Goal: Information Seeking & Learning: Compare options

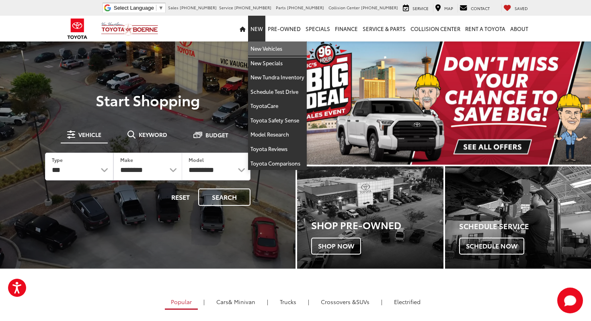
click at [259, 49] on link "New Vehicles" at bounding box center [277, 48] width 59 height 14
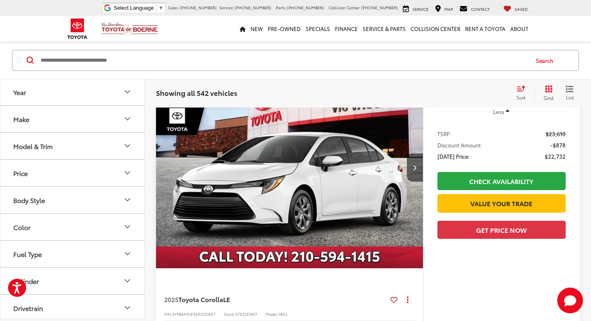
click at [122, 120] on button "Make" at bounding box center [72, 119] width 145 height 26
click at [130, 119] on icon "Make" at bounding box center [128, 119] width 10 height 10
click at [132, 148] on icon "Model & Trim" at bounding box center [128, 146] width 10 height 10
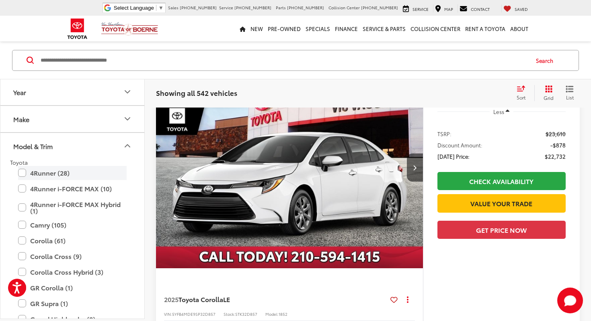
click at [22, 171] on label "4Runner (28)" at bounding box center [72, 173] width 109 height 14
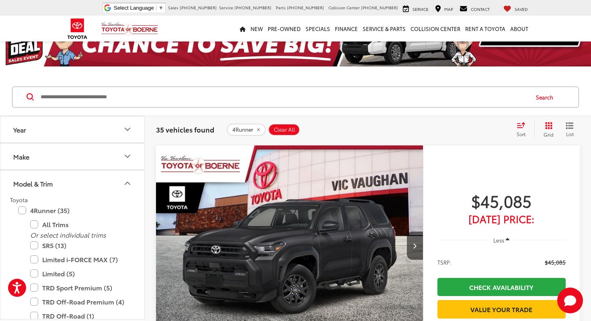
scroll to position [31, 0]
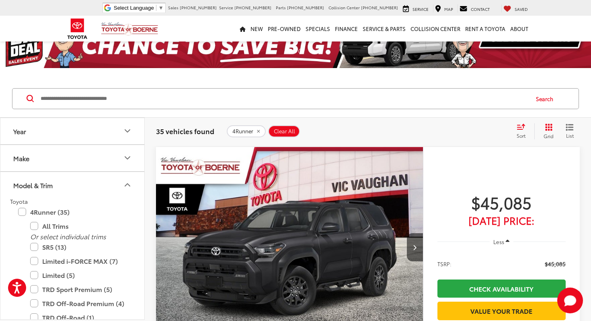
click at [519, 130] on div "Sort" at bounding box center [524, 131] width 22 height 16
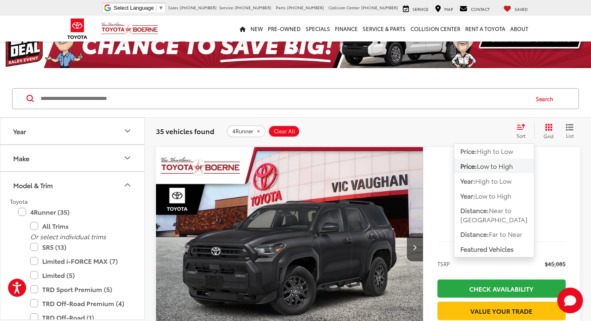
click at [505, 165] on span "Low to High" at bounding box center [495, 165] width 36 height 9
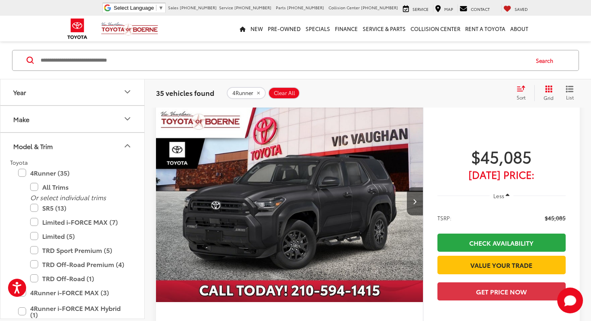
click at [128, 146] on icon "Model & Trim" at bounding box center [127, 146] width 5 height 2
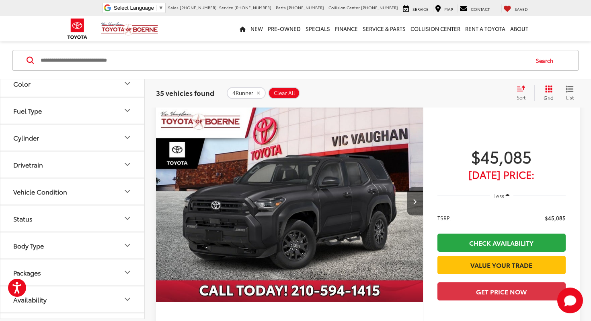
scroll to position [164, 0]
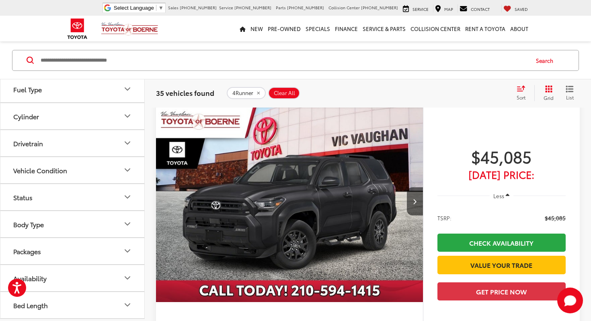
click at [94, 281] on button "Availability" at bounding box center [72, 278] width 145 height 26
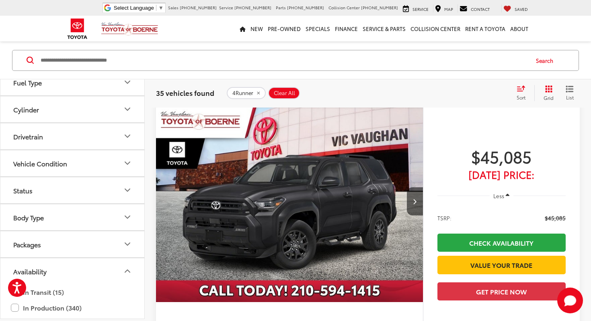
scroll to position [172, 0]
click at [105, 187] on button "Status" at bounding box center [72, 189] width 145 height 26
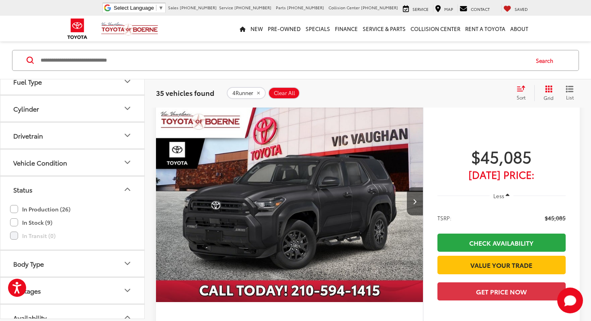
click at [105, 189] on button "Status" at bounding box center [72, 189] width 145 height 26
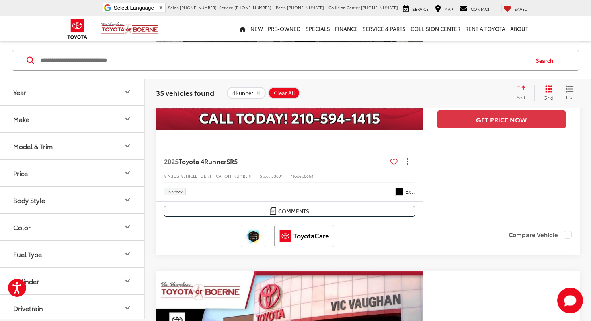
scroll to position [251, 0]
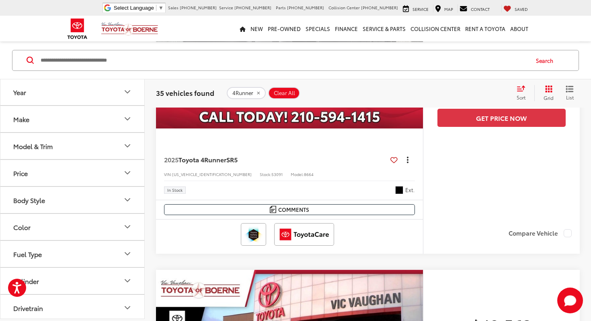
click at [410, 161] on button "Actions" at bounding box center [408, 159] width 14 height 14
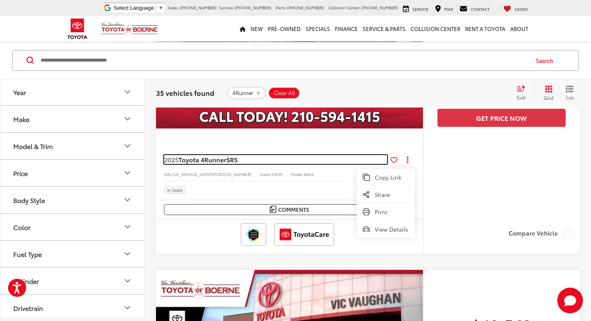
click at [304, 158] on link "2025 Toyota 4Runner SR5" at bounding box center [275, 159] width 223 height 9
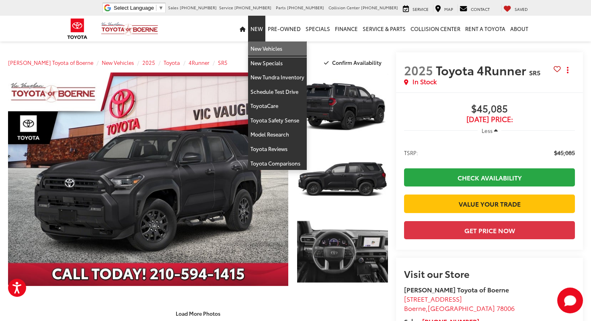
click at [269, 49] on link "New Vehicles" at bounding box center [277, 48] width 59 height 14
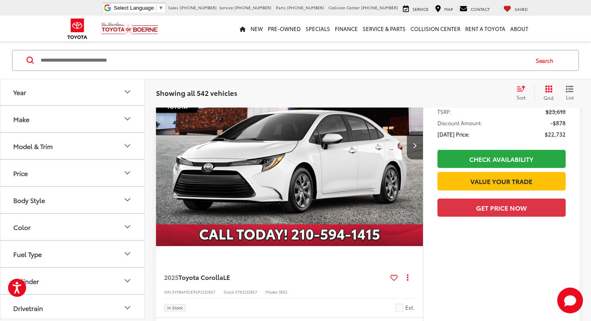
scroll to position [138, 0]
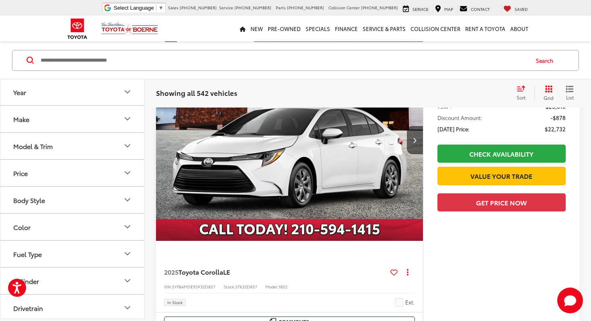
click at [128, 147] on icon "Model & Trim" at bounding box center [128, 146] width 10 height 10
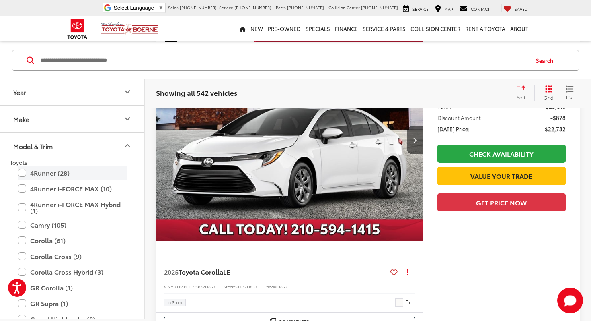
click at [45, 175] on label "4Runner (28)" at bounding box center [72, 173] width 109 height 14
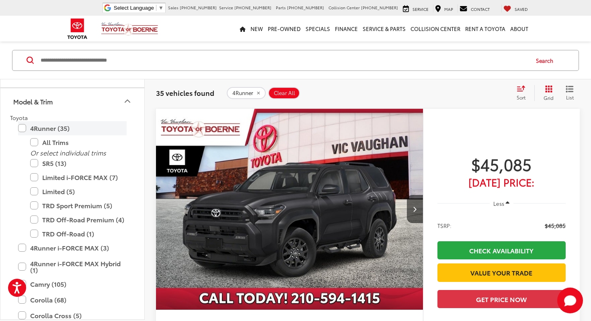
scroll to position [48, 0]
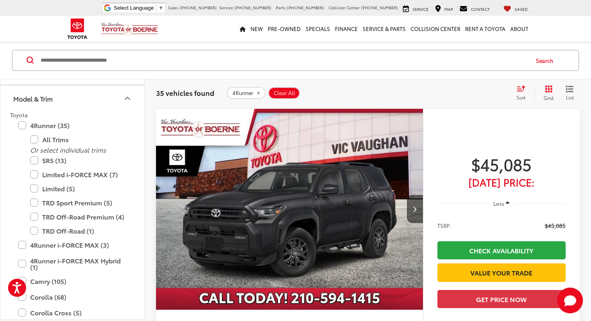
click at [329, 80] on div "35 vehicles found 4Runner Clear All + 0 test Sort Price: High to Low Price: Low…" at bounding box center [368, 92] width 446 height 29
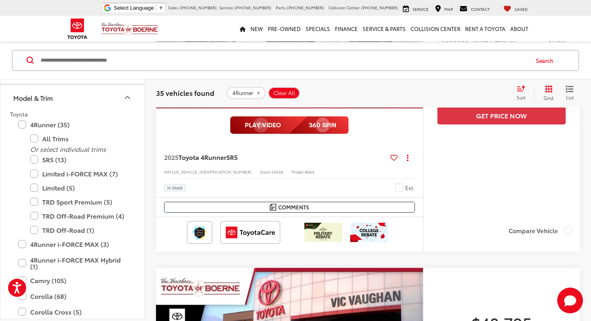
scroll to position [611, 0]
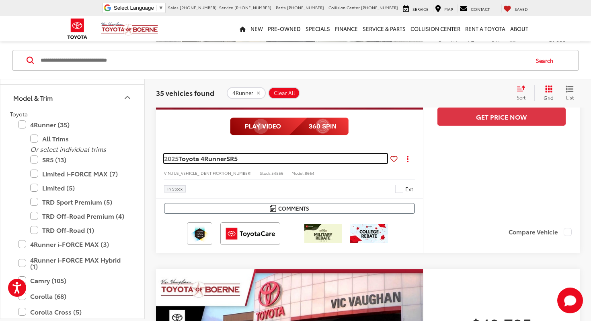
click at [344, 160] on link "2025 Toyota 4Runner SR5" at bounding box center [275, 158] width 223 height 9
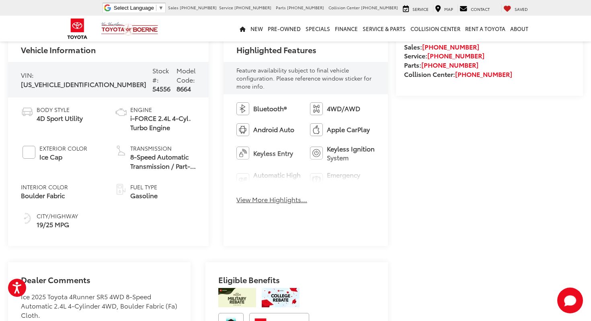
scroll to position [330, 0]
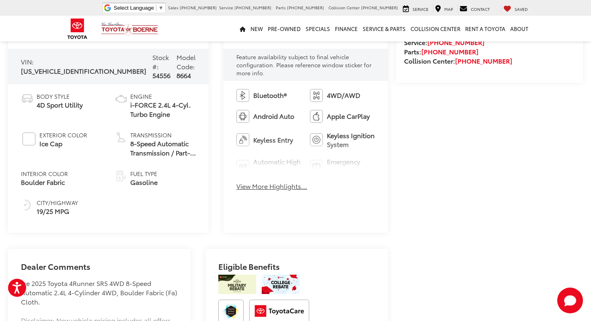
click at [269, 181] on button "View More Highlights..." at bounding box center [271, 185] width 71 height 9
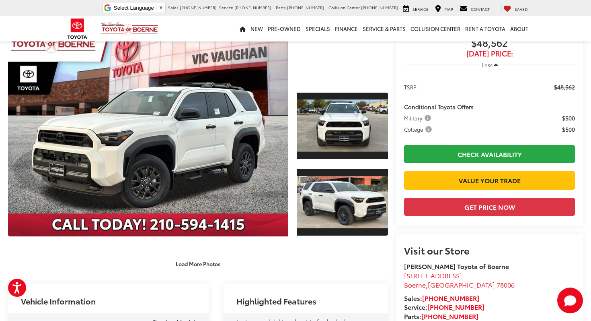
scroll to position [0, 0]
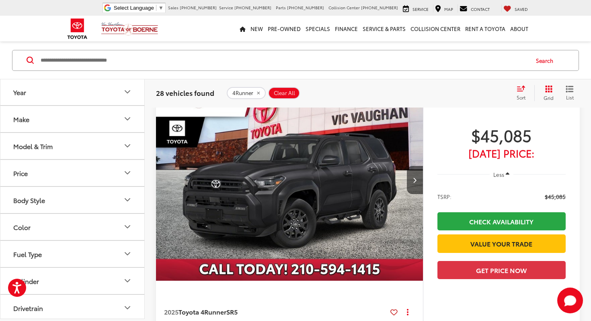
scroll to position [101, 0]
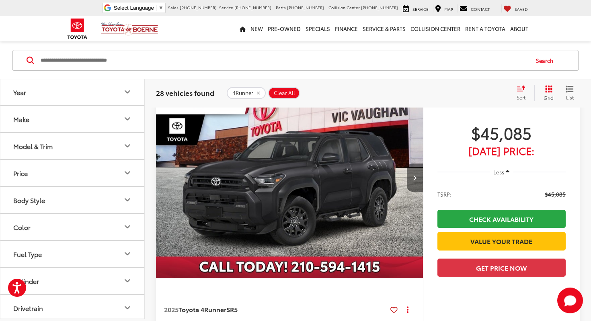
click at [412, 175] on button "Next image" at bounding box center [415, 177] width 16 height 28
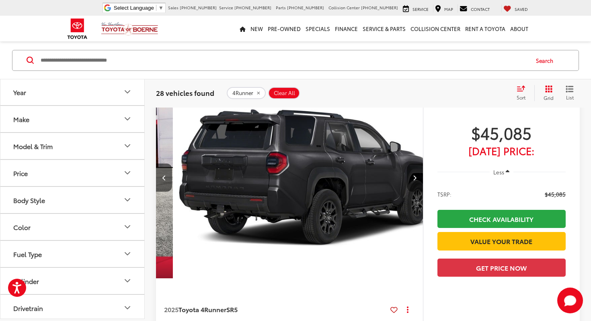
scroll to position [0, 268]
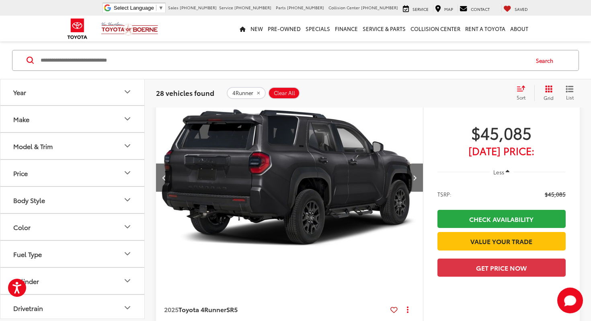
click at [222, 151] on img "2025 Toyota 4Runner SR5 1" at bounding box center [290, 177] width 268 height 201
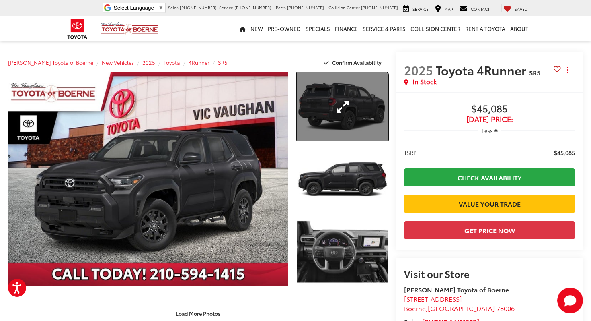
click at [350, 106] on link "Expand Photo 1" at bounding box center [342, 106] width 91 height 68
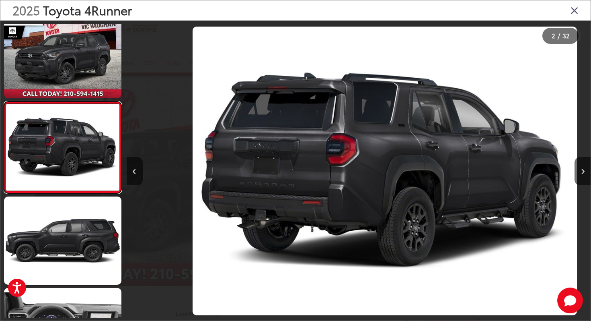
scroll to position [0, 464]
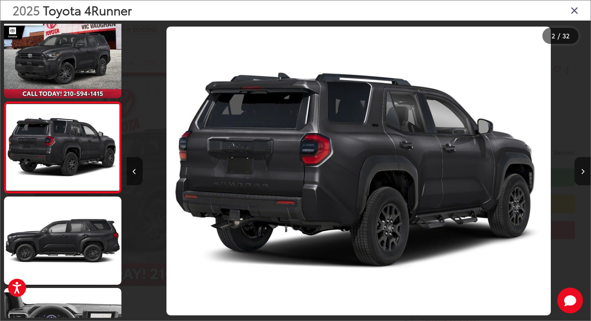
click at [574, 8] on icon "Close gallery" at bounding box center [575, 10] width 8 height 10
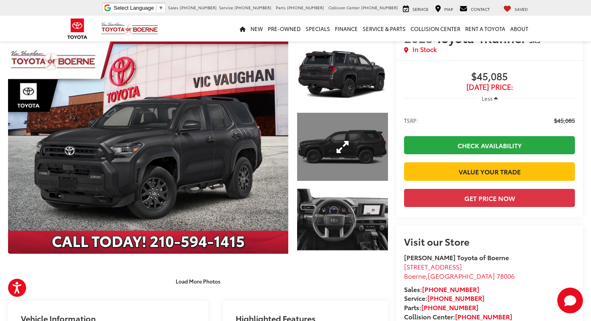
scroll to position [35, 0]
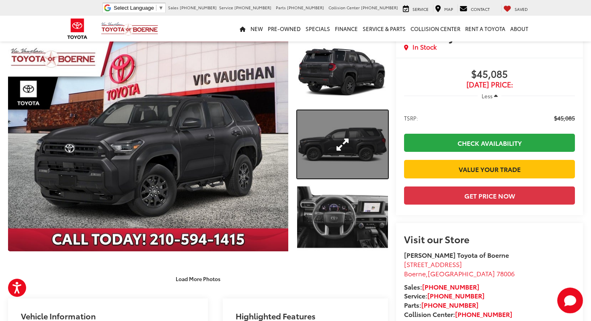
click at [344, 145] on link "Expand Photo 2" at bounding box center [342, 144] width 91 height 68
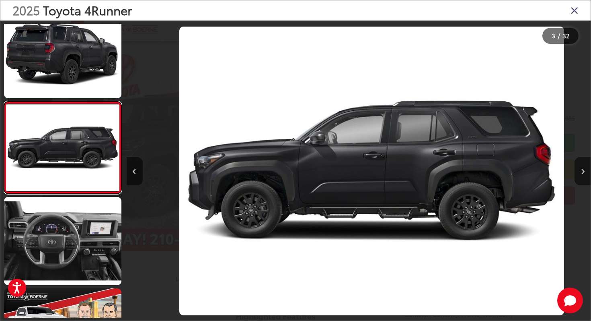
scroll to position [0, 929]
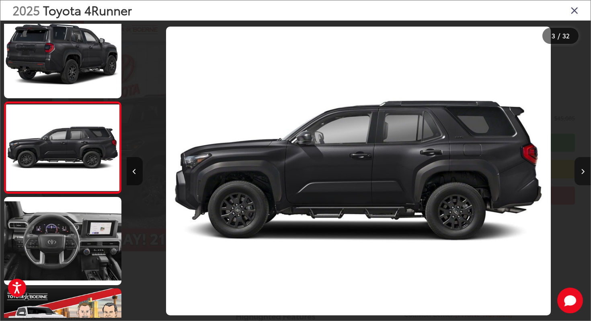
click at [584, 169] on button "Next image" at bounding box center [583, 171] width 16 height 28
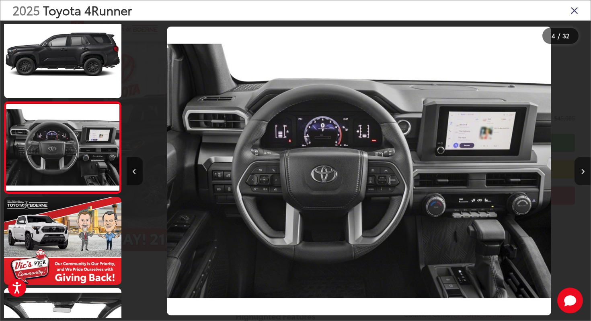
scroll to position [0, 1393]
click at [584, 169] on button "Next image" at bounding box center [583, 171] width 16 height 28
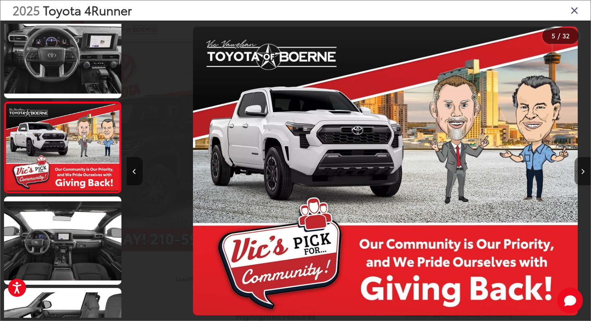
scroll to position [0, 1857]
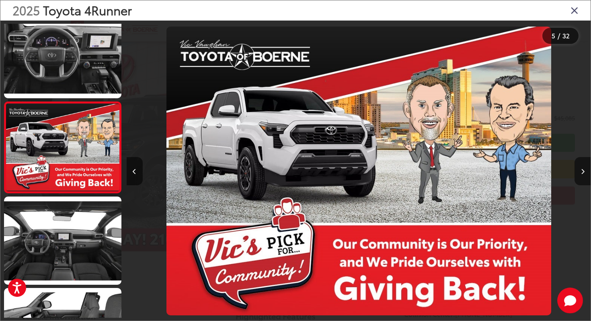
click at [577, 9] on icon "Close gallery" at bounding box center [575, 10] width 8 height 10
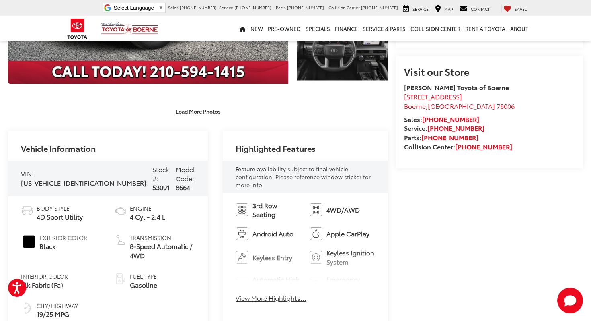
scroll to position [0, 0]
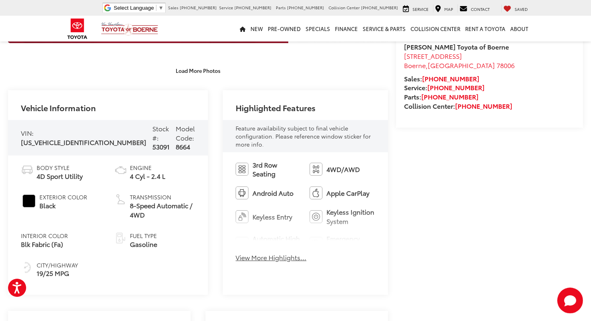
click at [256, 253] on button "View More Highlights..." at bounding box center [271, 257] width 71 height 9
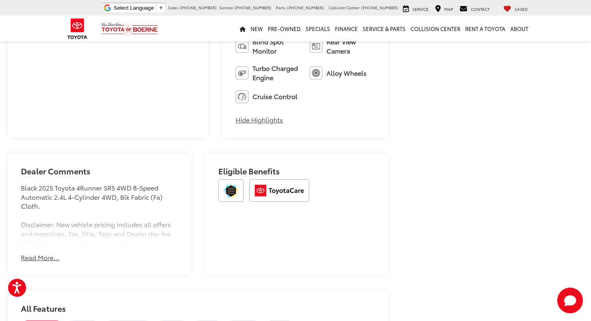
click at [40, 253] on button "Read More..." at bounding box center [40, 257] width 39 height 9
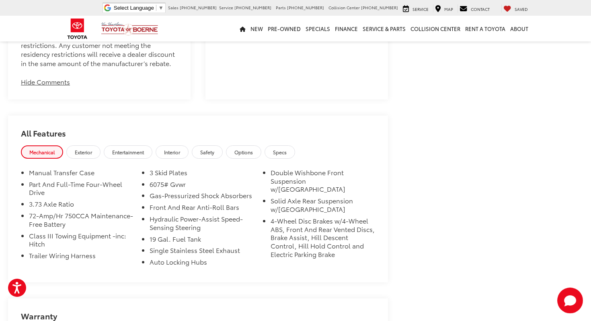
scroll to position [766, 0]
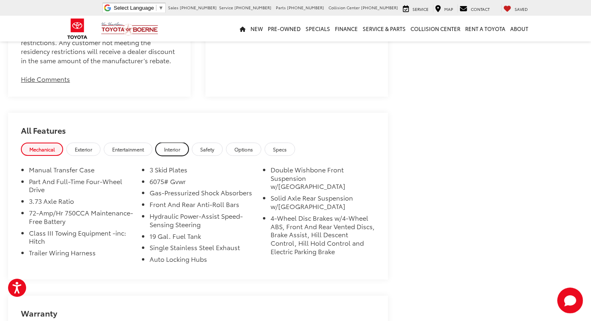
click at [175, 146] on span "Interior" at bounding box center [172, 149] width 16 height 7
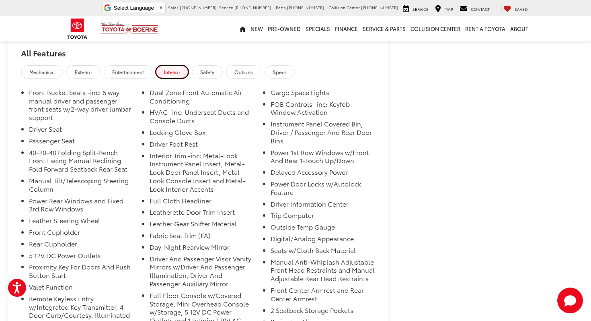
scroll to position [843, 0]
click at [84, 69] on span "Exterior" at bounding box center [83, 72] width 17 height 7
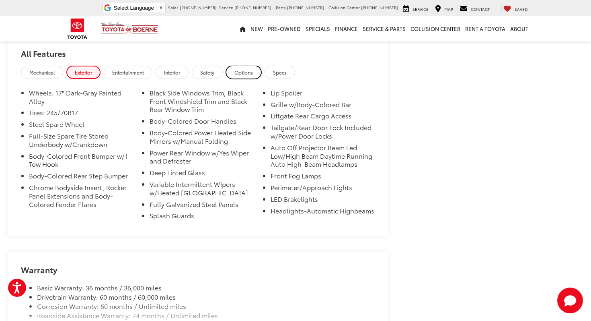
click at [251, 69] on span "Options" at bounding box center [243, 72] width 19 height 7
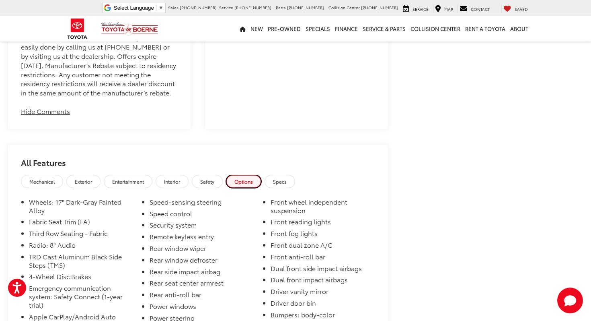
scroll to position [738, 0]
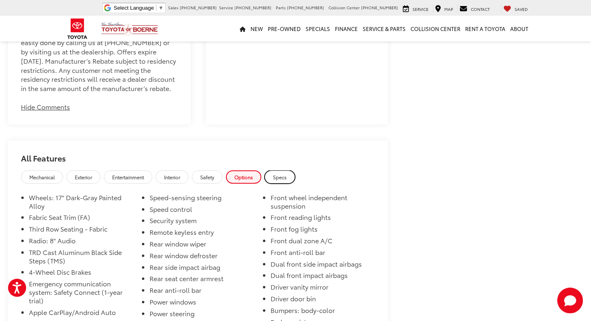
click at [292, 170] on link "Specs" at bounding box center [280, 176] width 31 height 13
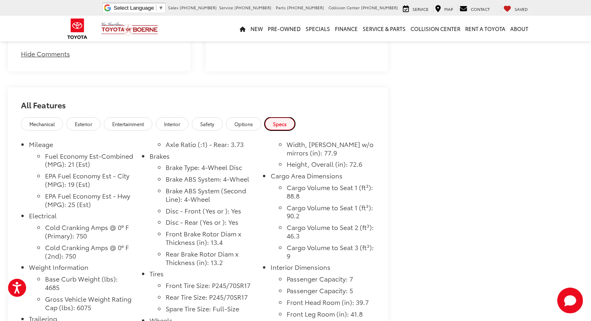
scroll to position [790, 0]
click at [133, 121] on span "Entertainment" at bounding box center [128, 124] width 32 height 7
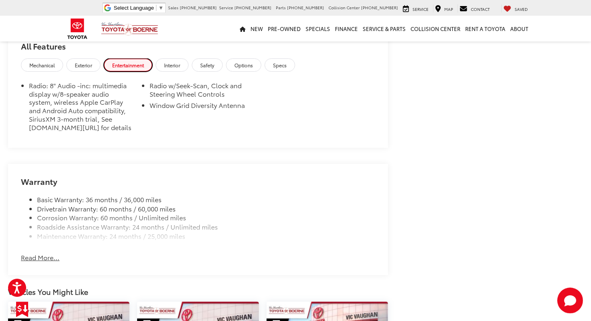
scroll to position [850, 0]
click at [41, 255] on button "Read More..." at bounding box center [40, 256] width 39 height 9
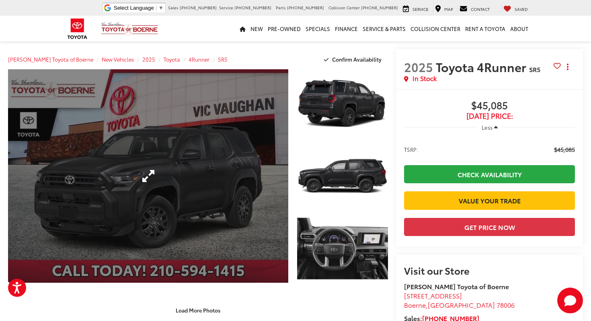
scroll to position [0, 0]
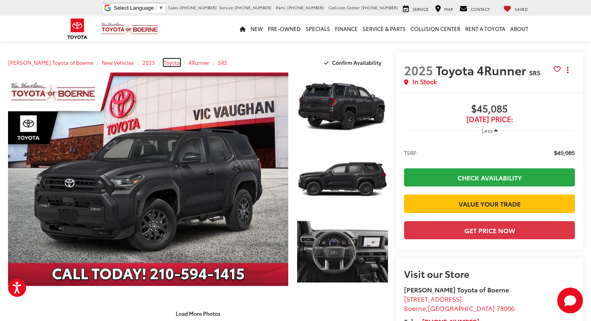
click at [164, 63] on span "Toyota" at bounding box center [172, 62] width 16 height 7
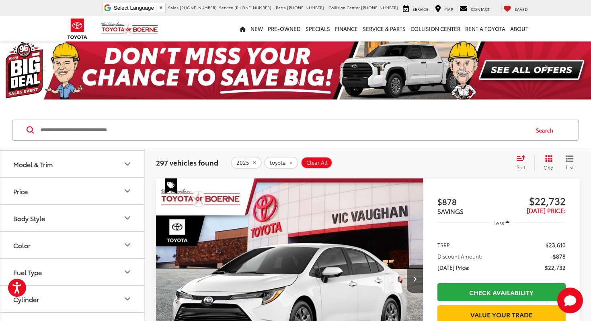
scroll to position [32, 0]
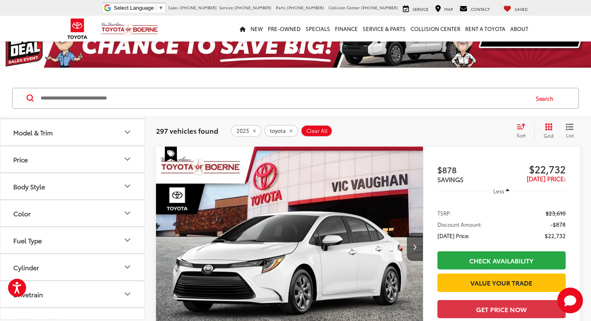
click at [132, 135] on icon "Model & Trim" at bounding box center [128, 132] width 10 height 10
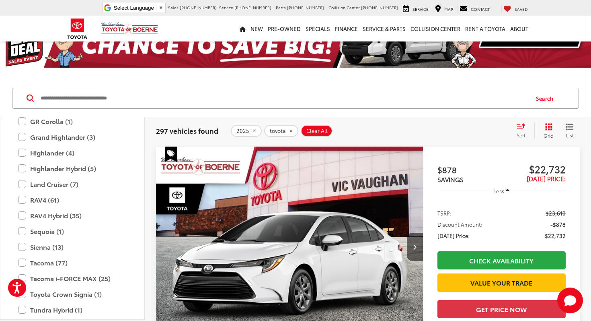
scroll to position [185, 0]
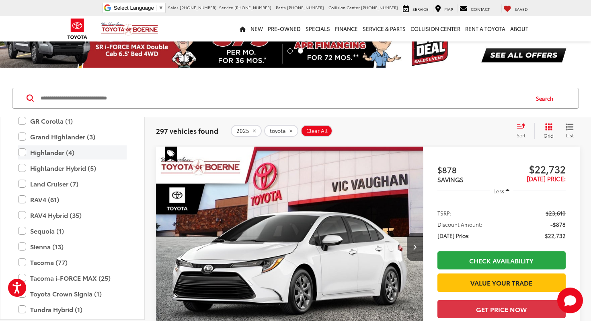
click at [55, 152] on label "Highlander (4)" at bounding box center [72, 152] width 109 height 14
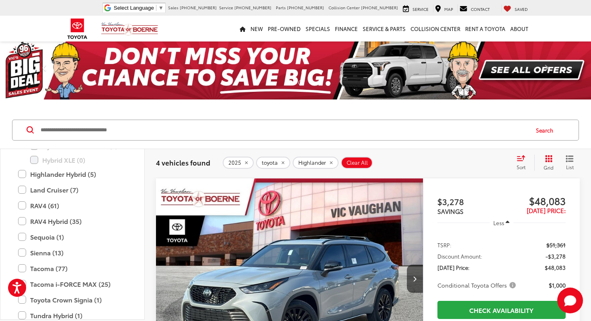
scroll to position [317, 0]
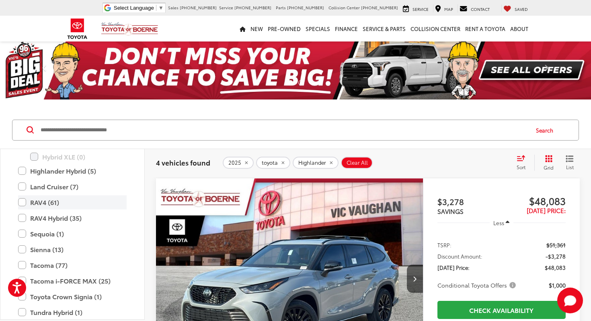
click at [78, 200] on label "RAV4 (61)" at bounding box center [72, 202] width 109 height 14
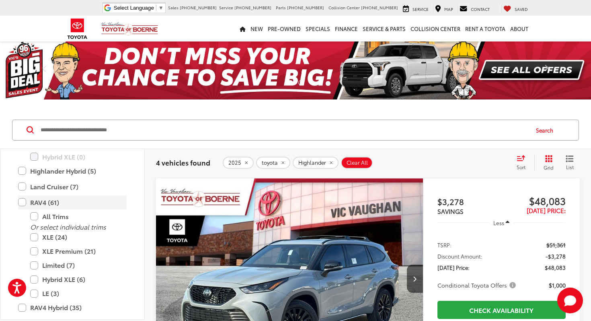
scroll to position [360, 0]
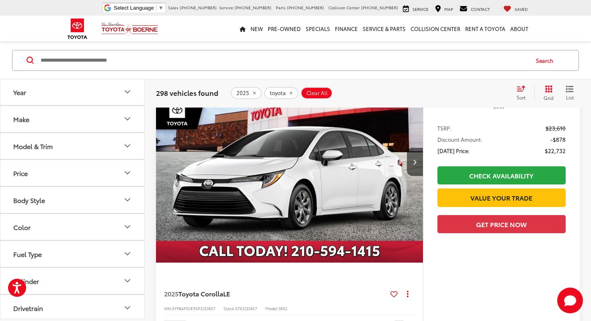
scroll to position [118, 0]
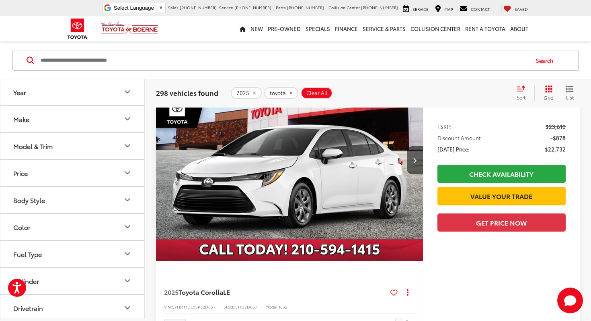
click at [105, 144] on button "Model & Trim" at bounding box center [72, 146] width 145 height 26
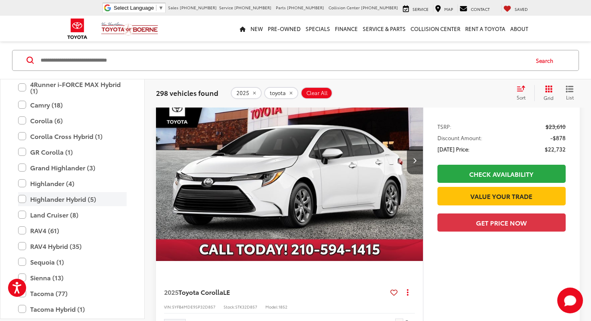
scroll to position [134, 0]
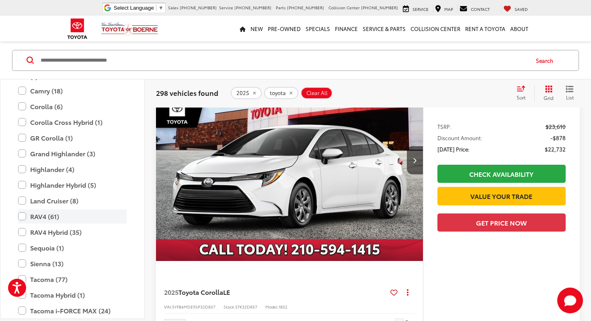
click at [56, 215] on label "RAV4 (61)" at bounding box center [72, 216] width 109 height 14
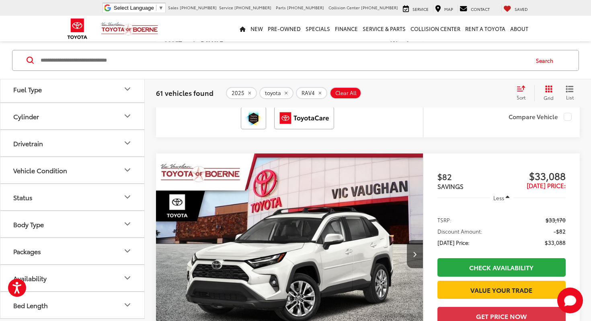
scroll to position [370, 0]
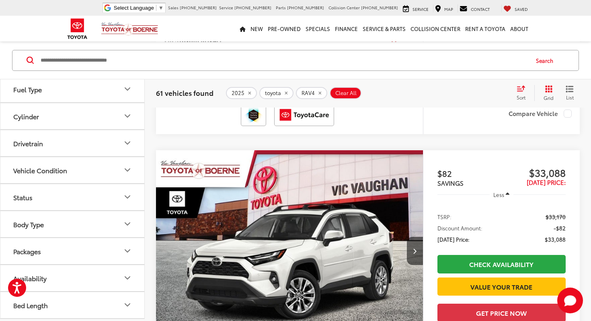
click at [84, 257] on button "Packages" at bounding box center [72, 251] width 145 height 26
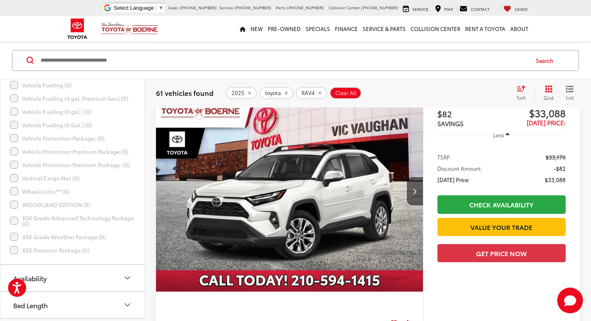
scroll to position [430, 0]
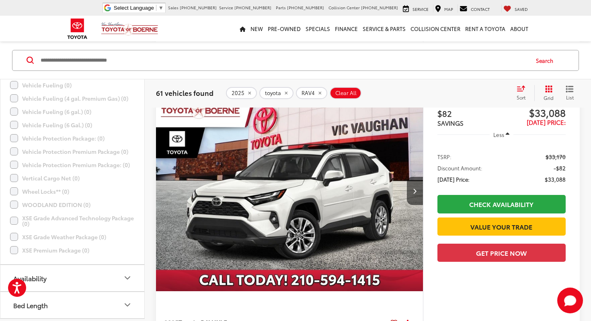
click at [363, 173] on img "2025 Toyota RAV4 XLE 0" at bounding box center [290, 190] width 268 height 201
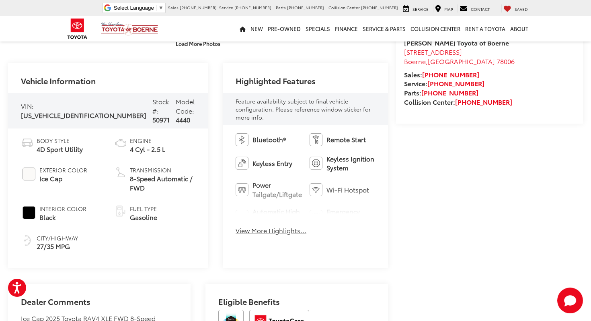
scroll to position [270, 0]
click at [269, 225] on button "View More Highlights..." at bounding box center [271, 229] width 71 height 9
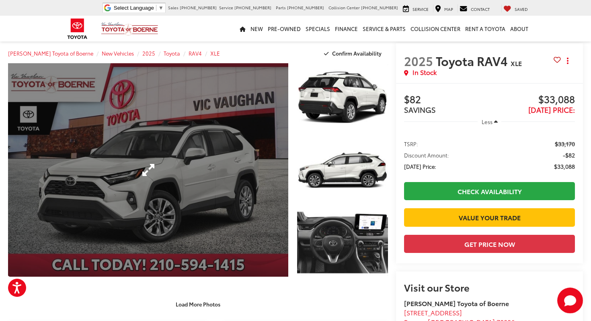
scroll to position [0, 0]
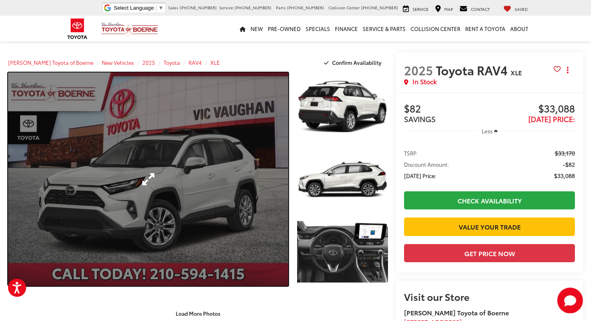
click at [243, 173] on link "Expand Photo 0" at bounding box center [148, 178] width 280 height 213
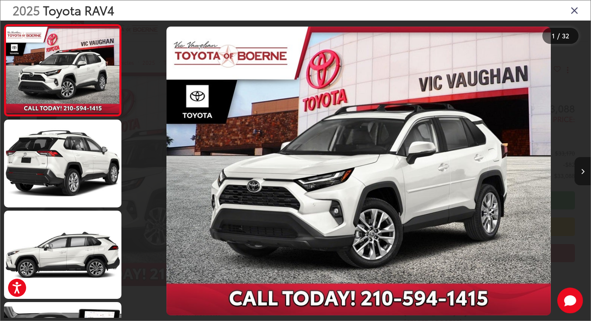
click at [583, 167] on button "Next image" at bounding box center [583, 171] width 16 height 28
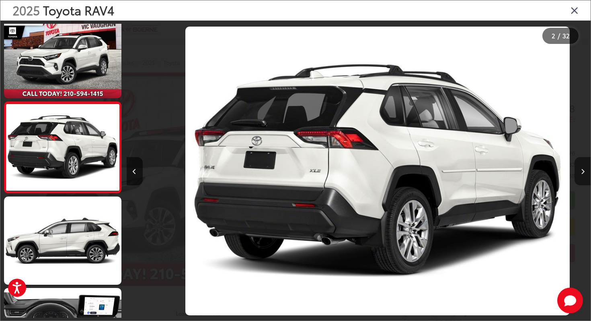
scroll to position [0, 464]
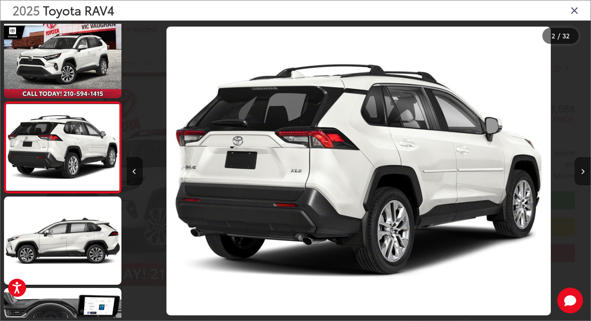
click at [583, 167] on button "Next image" at bounding box center [583, 171] width 16 height 28
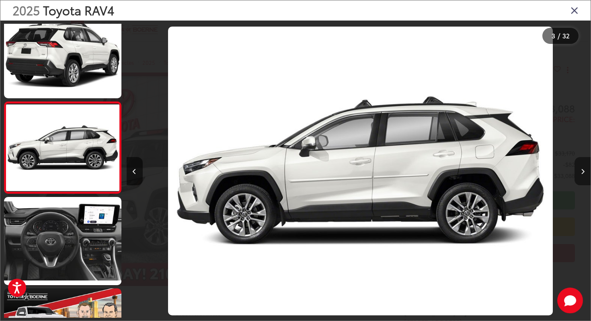
scroll to position [0, 929]
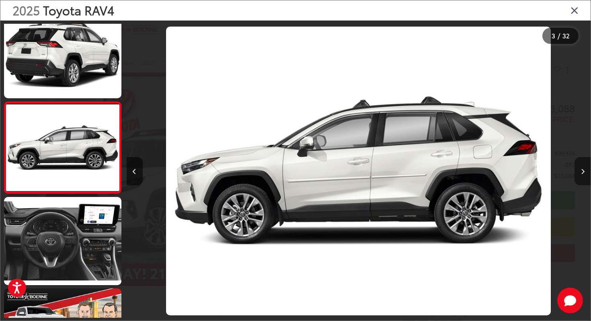
click at [583, 167] on button "Next image" at bounding box center [583, 171] width 16 height 28
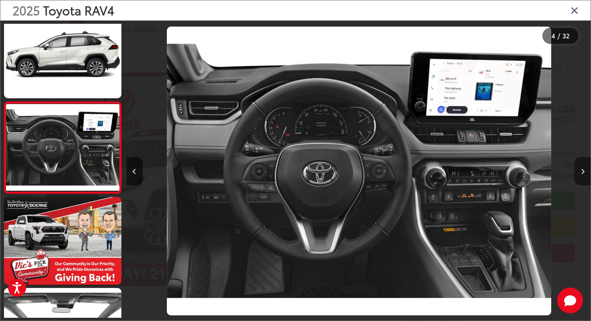
scroll to position [0, 1393]
click at [583, 167] on button "Next image" at bounding box center [583, 171] width 16 height 28
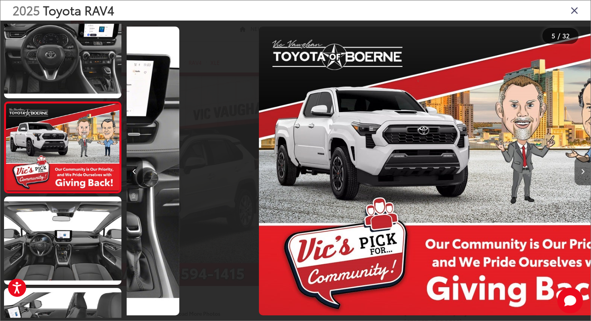
scroll to position [0, 1857]
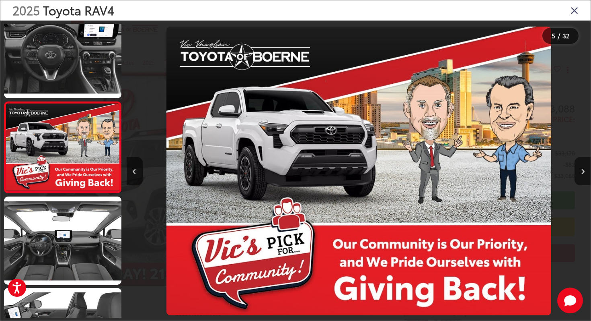
click at [574, 6] on icon "Close gallery" at bounding box center [575, 10] width 8 height 10
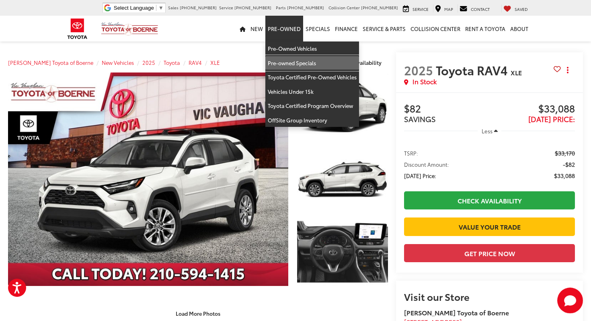
click at [304, 65] on link "Pre-owned Specials" at bounding box center [312, 63] width 94 height 14
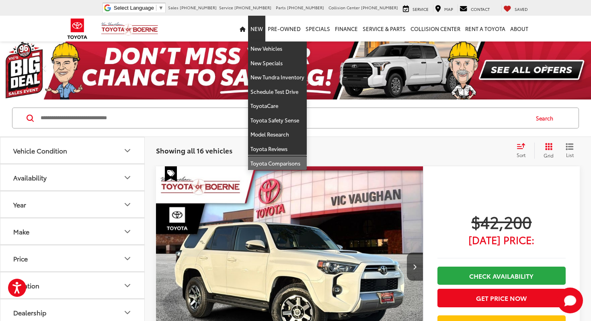
click at [268, 163] on link "Toyota Comparisons" at bounding box center [277, 163] width 59 height 14
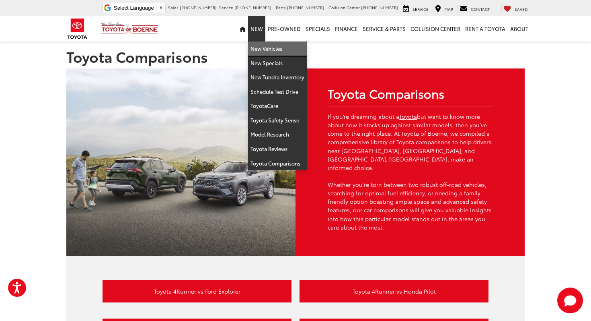
click at [265, 49] on link "New Vehicles" at bounding box center [277, 48] width 59 height 14
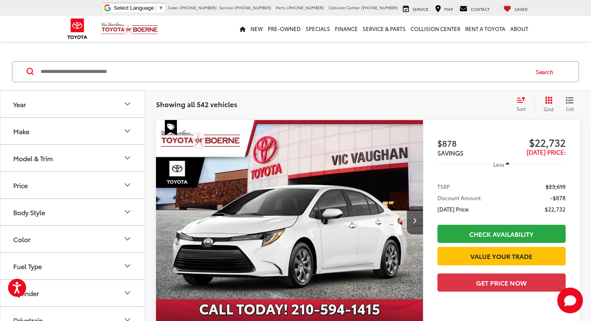
scroll to position [62, 0]
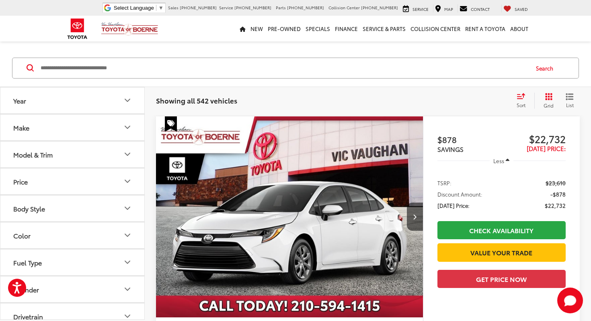
click at [129, 153] on icon "Model & Trim" at bounding box center [127, 154] width 5 height 2
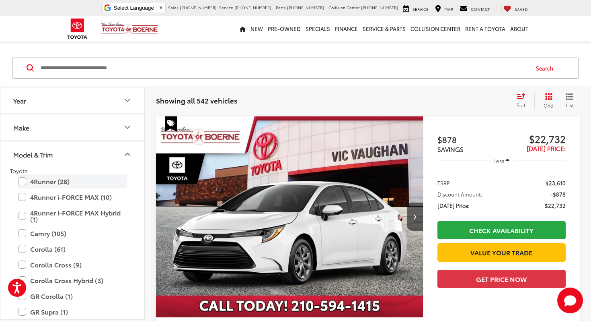
click at [44, 179] on label "4Runner (28)" at bounding box center [72, 181] width 109 height 14
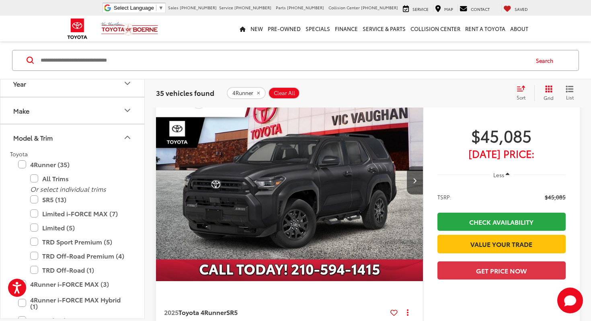
scroll to position [101, 0]
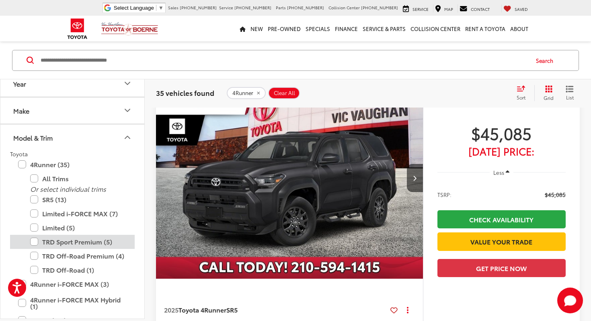
click at [76, 241] on label "TRD Sport Premium (5)" at bounding box center [78, 241] width 97 height 14
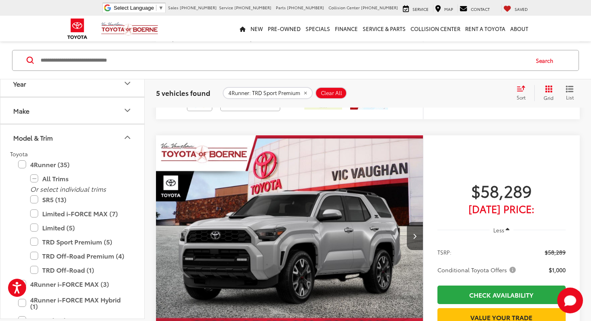
scroll to position [403, 0]
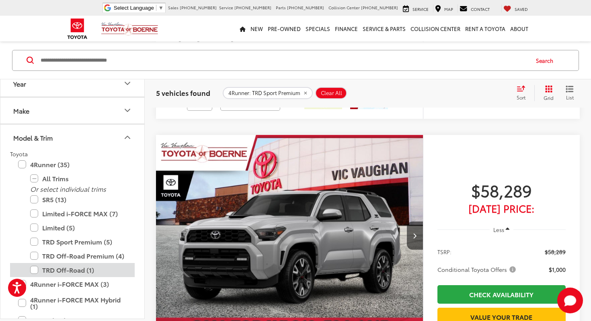
click at [60, 266] on label "TRD Off-Road (1)" at bounding box center [78, 270] width 97 height 14
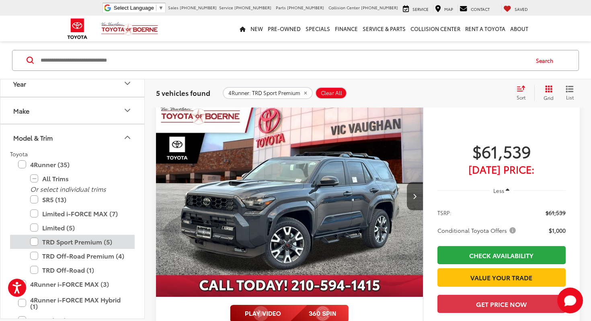
scroll to position [70, 0]
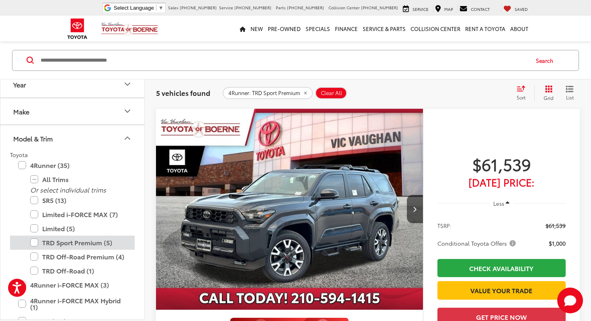
click at [37, 236] on label "TRD Sport Premium (5)" at bounding box center [78, 242] width 97 height 14
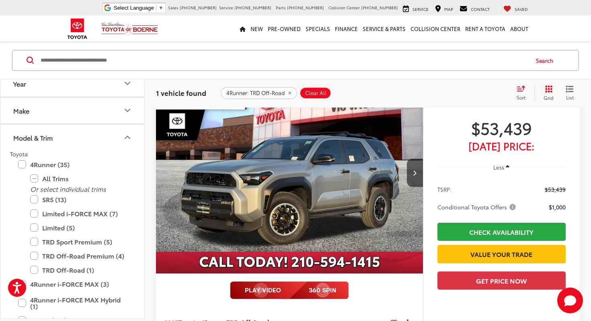
scroll to position [99, 0]
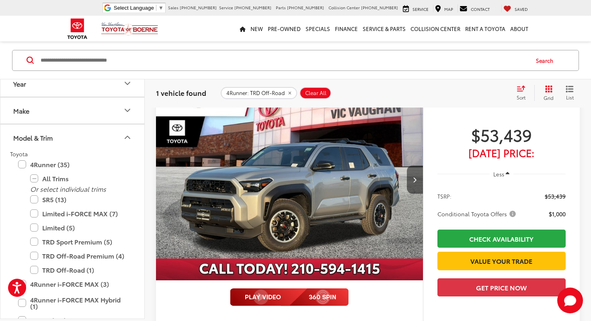
click at [415, 176] on button "Next image" at bounding box center [415, 179] width 16 height 28
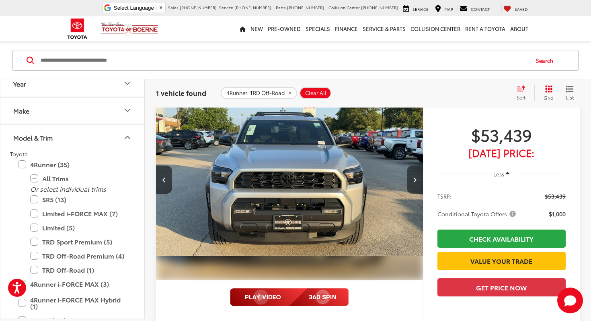
click at [415, 176] on button "Next image" at bounding box center [415, 179] width 16 height 28
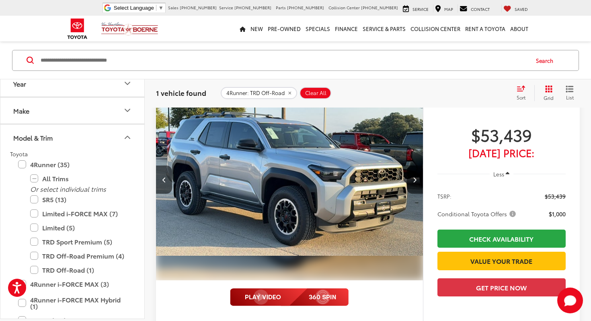
click at [415, 176] on button "Next image" at bounding box center [415, 179] width 16 height 28
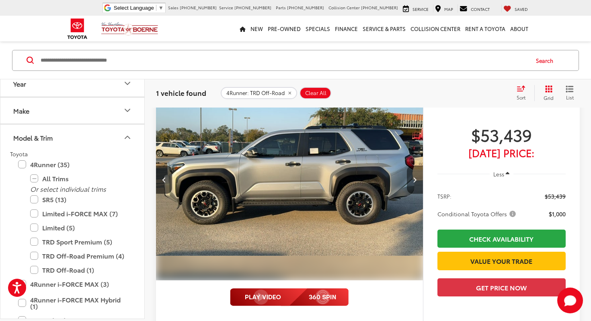
click at [415, 176] on button "Next image" at bounding box center [415, 179] width 16 height 28
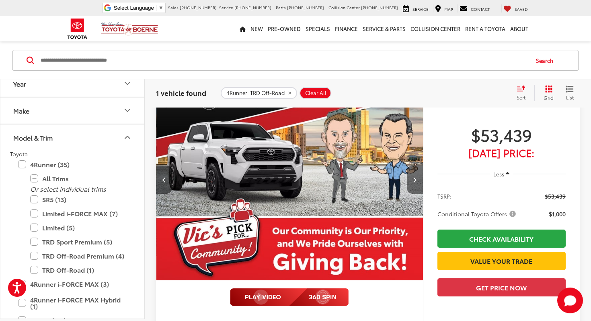
scroll to position [0, 1073]
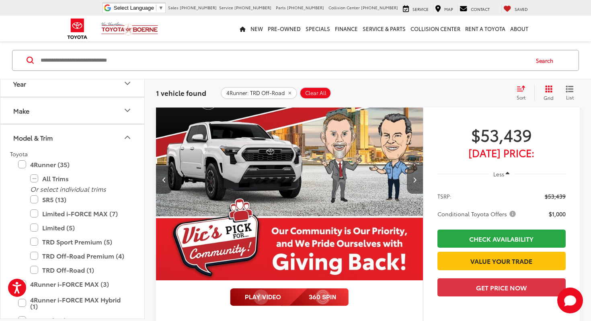
click at [415, 176] on button "Next image" at bounding box center [415, 179] width 16 height 28
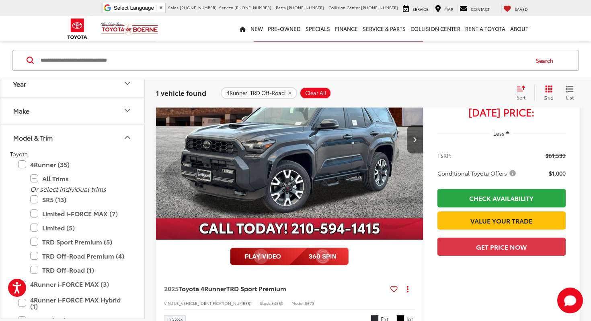
scroll to position [500, 0]
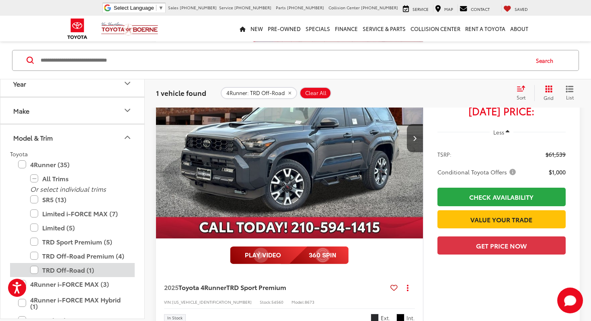
click at [35, 269] on label "TRD Off-Road (1)" at bounding box center [78, 270] width 97 height 14
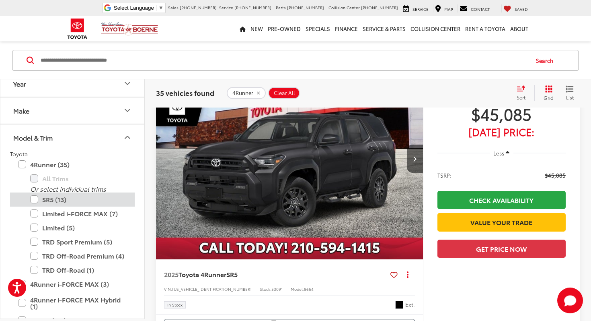
scroll to position [70, 0]
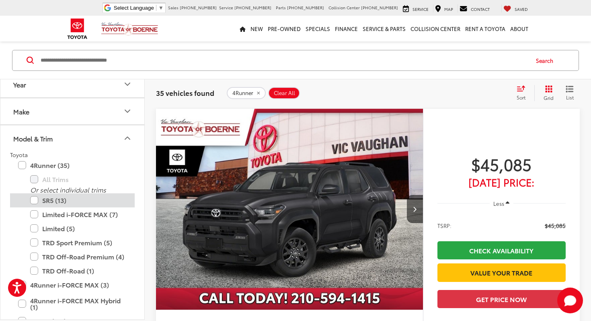
click at [36, 201] on label "SR5 (13)" at bounding box center [78, 200] width 97 height 14
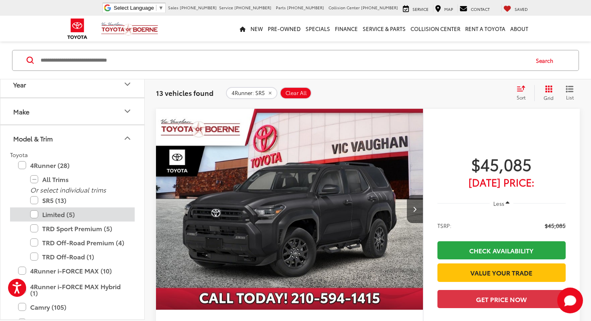
click at [33, 216] on label "Limited (5)" at bounding box center [78, 214] width 97 height 14
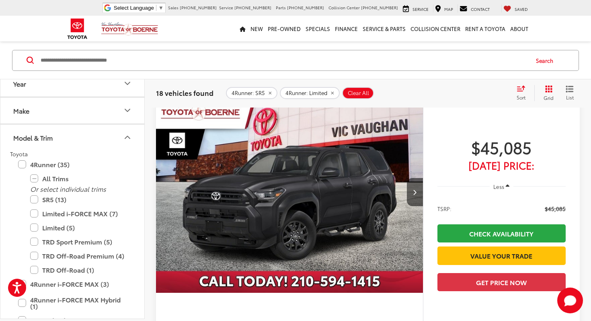
scroll to position [88, 0]
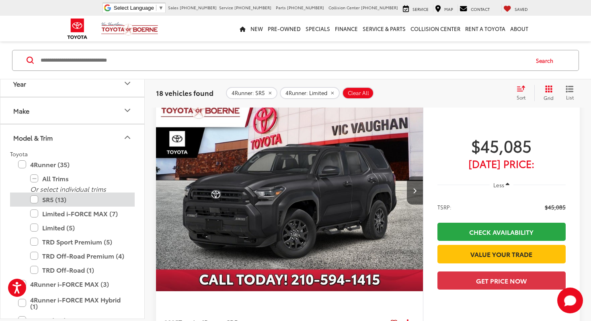
click at [35, 198] on label "SR5 (13)" at bounding box center [78, 199] width 97 height 14
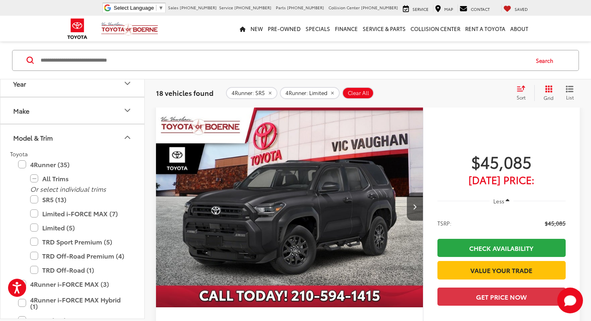
scroll to position [70, 0]
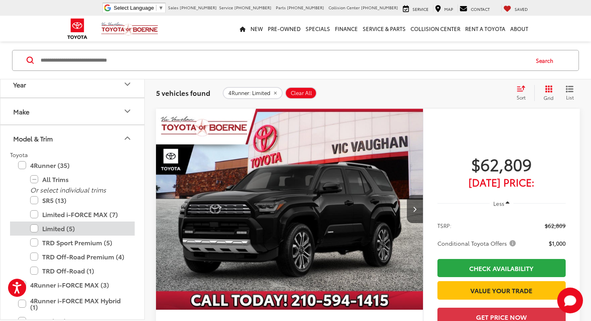
click at [34, 228] on label "Limited (5)" at bounding box center [78, 228] width 97 height 14
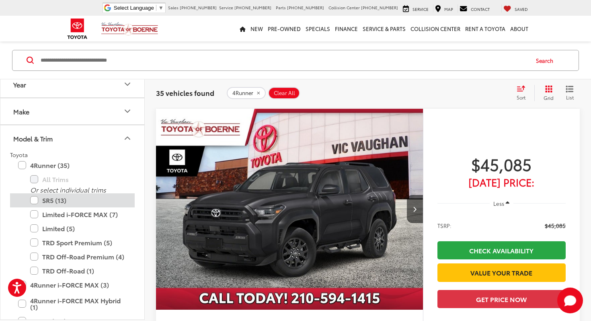
click at [34, 199] on label "SR5 (13)" at bounding box center [78, 200] width 97 height 14
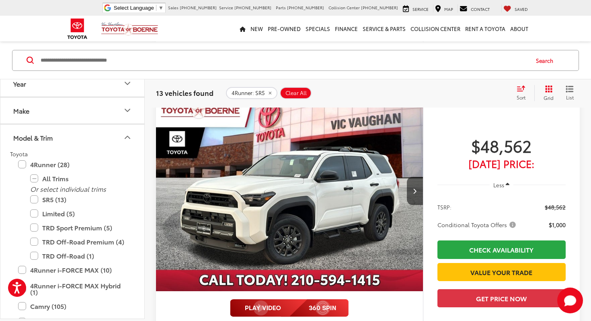
scroll to position [428, 0]
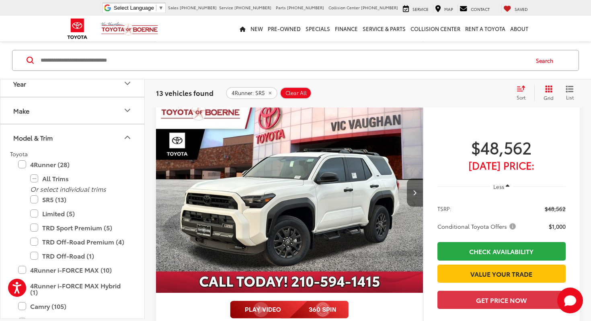
click at [413, 191] on icon "Next image" at bounding box center [415, 192] width 4 height 6
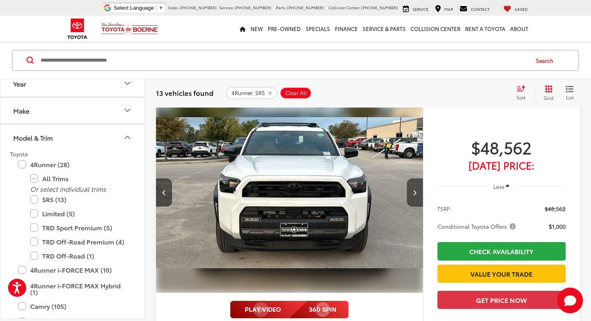
click at [413, 191] on icon "Next image" at bounding box center [415, 192] width 4 height 6
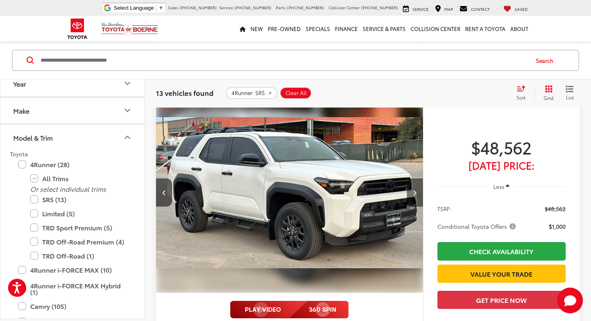
scroll to position [0, 537]
click at [413, 191] on icon "Next image" at bounding box center [415, 192] width 4 height 6
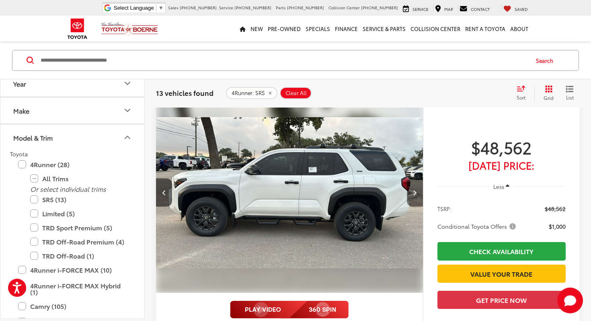
click at [413, 191] on icon "Next image" at bounding box center [415, 192] width 4 height 6
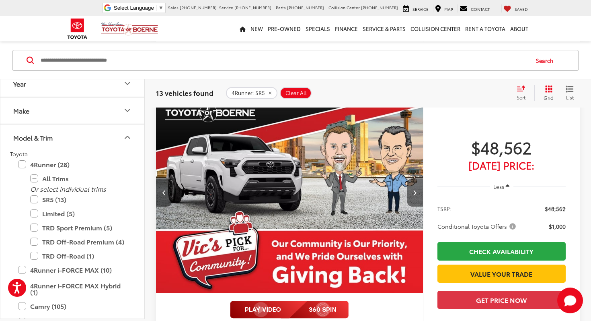
click at [413, 191] on icon "Next image" at bounding box center [415, 192] width 4 height 6
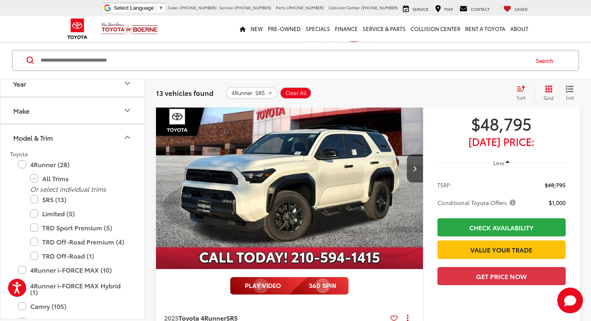
scroll to position [1173, 0]
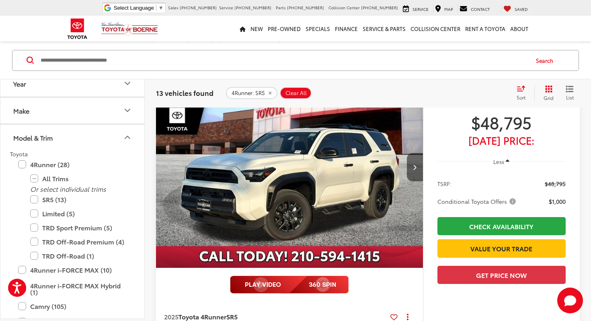
click at [417, 169] on button "Next image" at bounding box center [415, 167] width 16 height 28
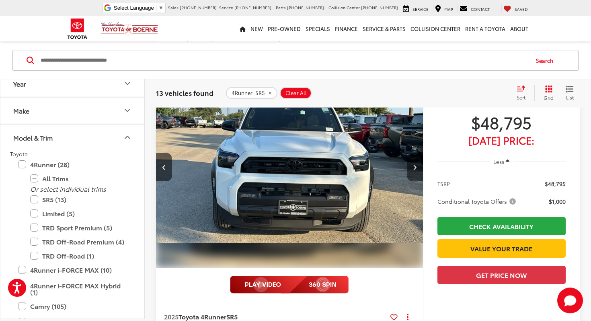
click at [417, 169] on button "Next image" at bounding box center [415, 167] width 16 height 28
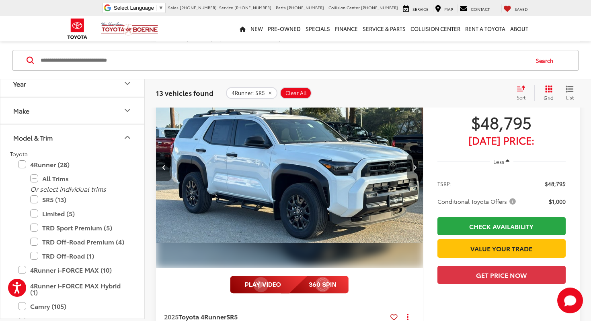
click at [417, 169] on button "Next image" at bounding box center [415, 167] width 16 height 28
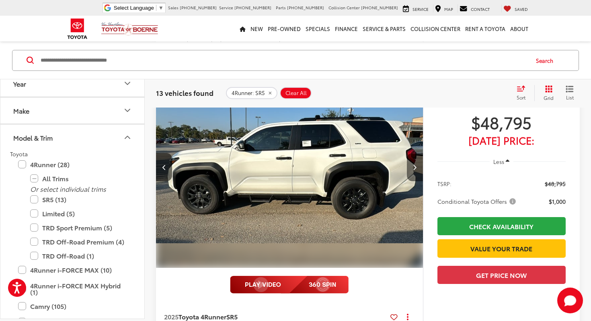
click at [417, 169] on button "Next image" at bounding box center [415, 167] width 16 height 28
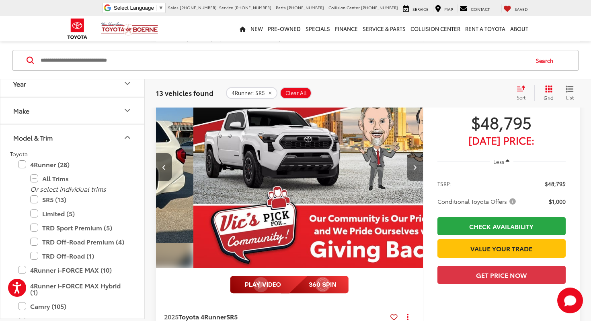
scroll to position [0, 1073]
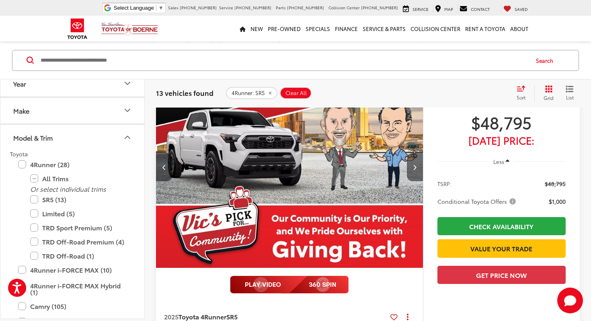
click at [417, 169] on button "Next image" at bounding box center [415, 167] width 16 height 28
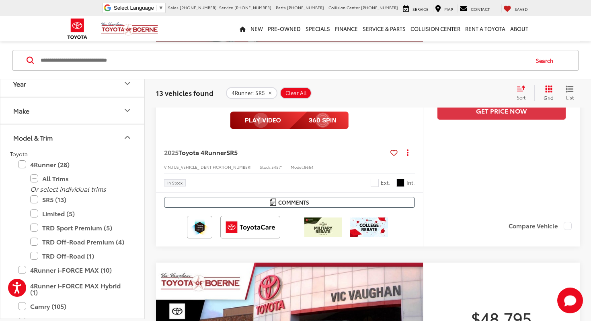
scroll to position [1339, 0]
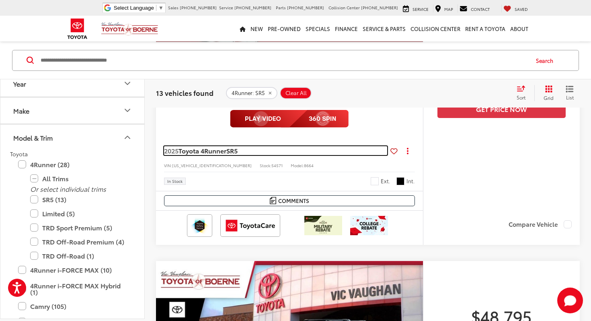
click at [339, 152] on link "2025 Toyota 4Runner SR5" at bounding box center [275, 150] width 223 height 9
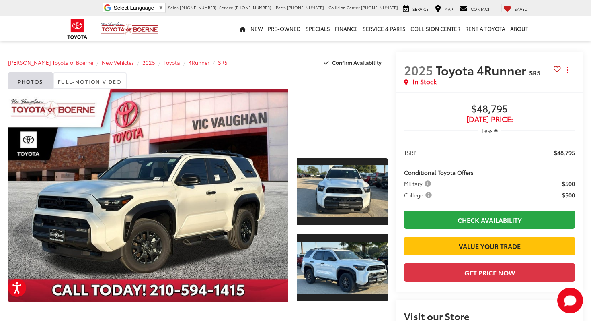
click at [341, 119] on div at bounding box center [342, 118] width 91 height 60
